Goal: Information Seeking & Learning: Understand process/instructions

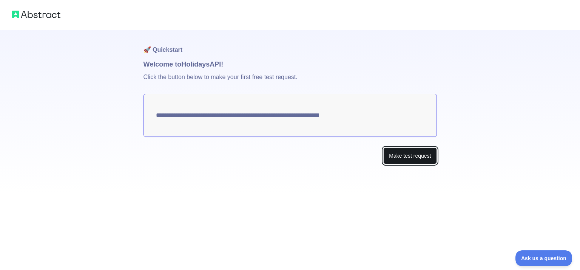
click at [426, 155] on button "Make test request" at bounding box center [409, 155] width 53 height 17
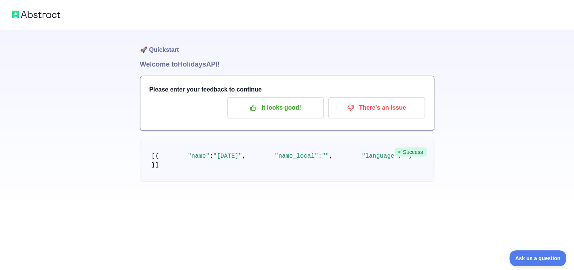
scroll to position [68, 0]
drag, startPoint x: 225, startPoint y: 108, endPoint x: 239, endPoint y: 113, distance: 14.9
click at [239, 140] on pre "[ { "name" : "[DATE]" , "name_local" : "" , "language" : "" , "description" : "…" at bounding box center [287, 161] width 295 height 42
click at [249, 140] on pre "[ { "name" : "[DATE]" , "name_local" : "" , "language" : "" , "description" : "…" at bounding box center [287, 161] width 295 height 42
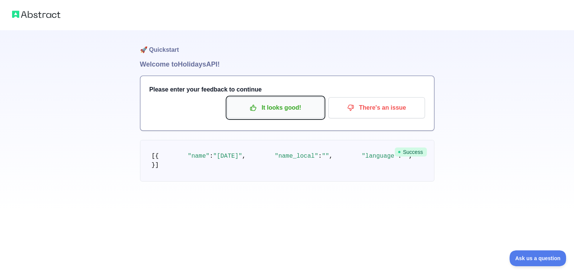
click at [302, 101] on p "It looks good!" at bounding box center [275, 107] width 85 height 13
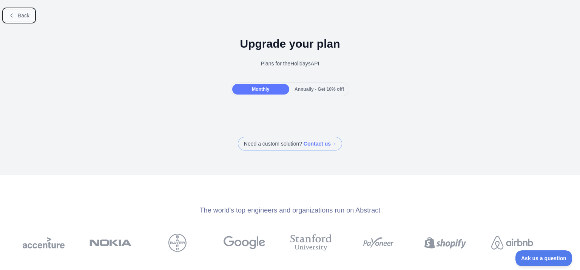
click at [12, 14] on icon at bounding box center [12, 15] width 6 height 6
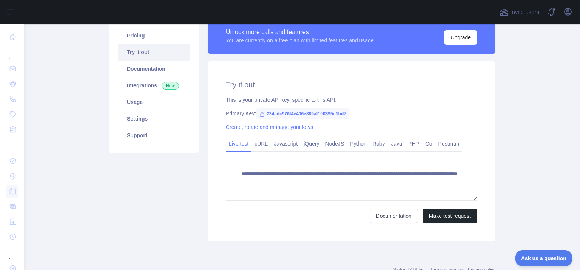
scroll to position [76, 0]
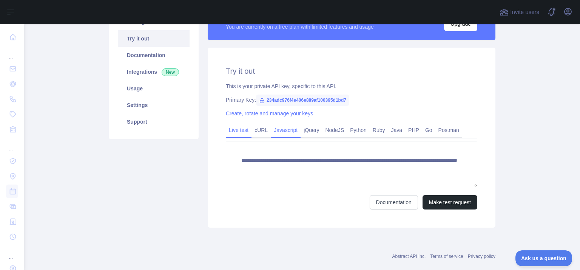
click at [284, 127] on link "Javascript" at bounding box center [286, 130] width 30 height 12
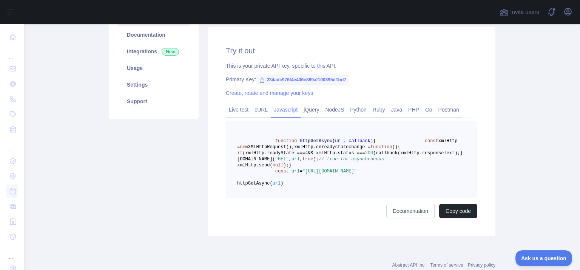
scroll to position [113, 0]
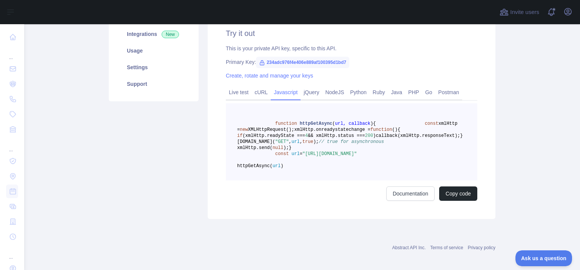
click at [318, 62] on span "234adc976f4e406e889af100395d1bd7" at bounding box center [302, 62] width 93 height 11
copy span "234adc976f4e406e889af100395d1bd7"
click at [232, 92] on link "Live test" at bounding box center [239, 92] width 26 height 12
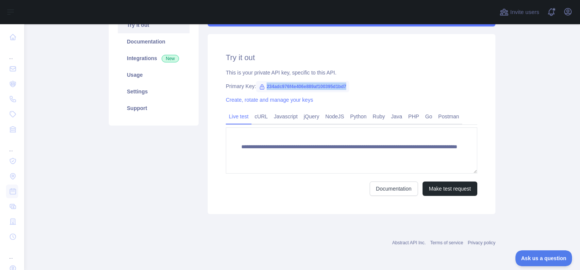
scroll to position [89, 0]
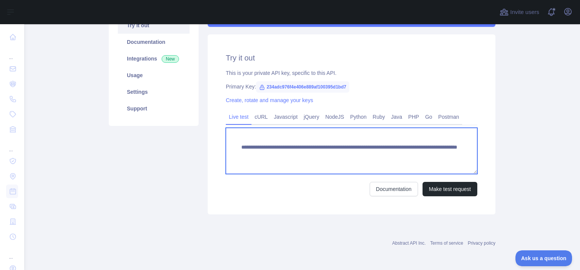
click at [318, 167] on textarea "**********" at bounding box center [352, 151] width 252 height 46
drag, startPoint x: 276, startPoint y: 166, endPoint x: 215, endPoint y: 136, distance: 67.4
click at [215, 136] on div "**********" at bounding box center [352, 124] width 288 height 180
